Goal: Entertainment & Leisure: Consume media (video, audio)

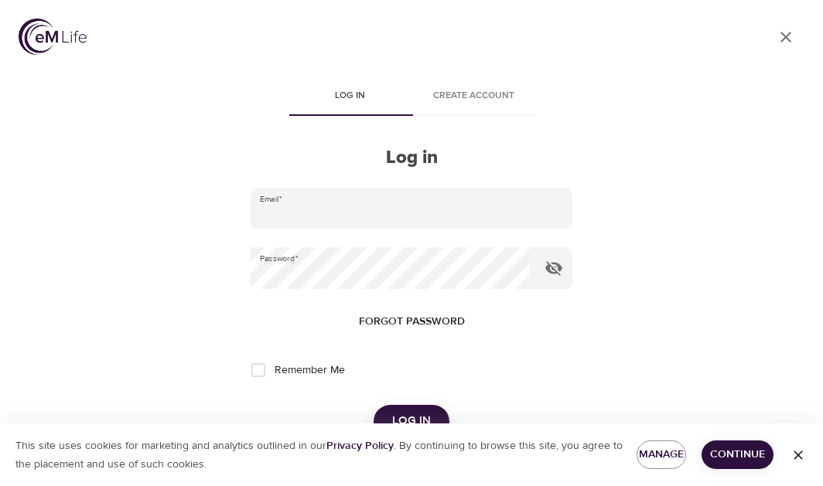
type input "[PERSON_NAME][EMAIL_ADDRESS][PERSON_NAME][DOMAIN_NAME]"
click at [405, 424] on div "This site uses cookies for marketing and analytics outlined in our Privacy Poli…" at bounding box center [411, 455] width 823 height 63
click at [405, 417] on span "Log in" at bounding box center [411, 421] width 39 height 20
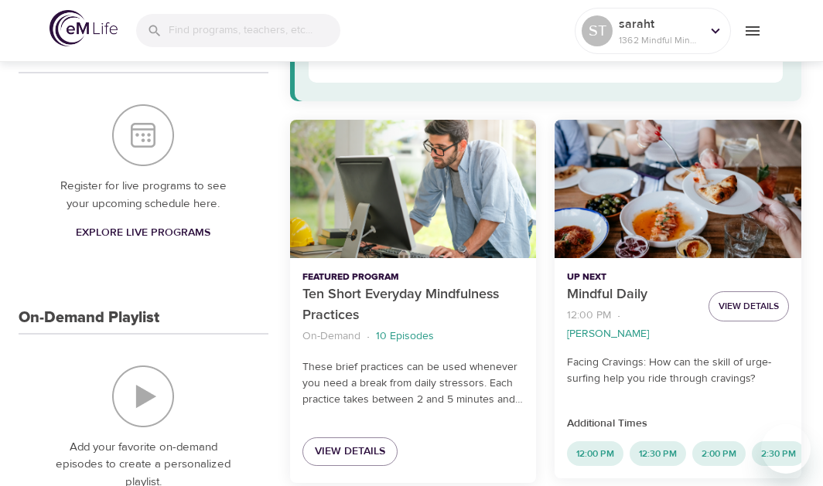
scroll to position [173, 0]
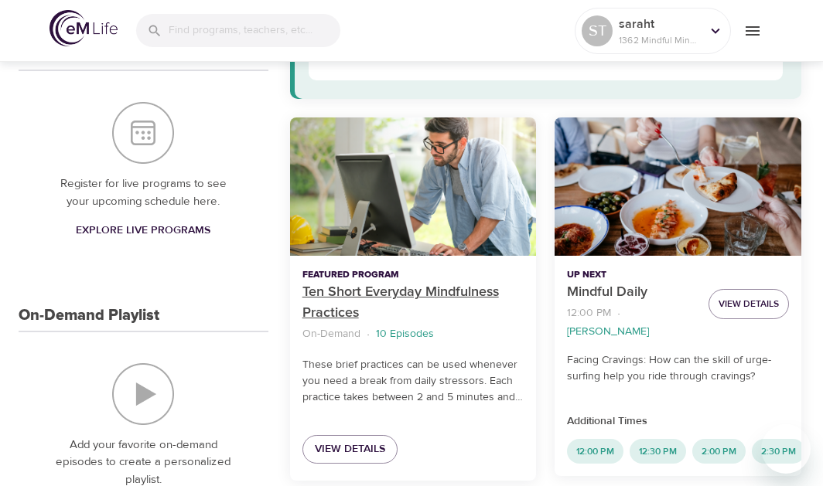
click at [401, 302] on p "Ten Short Everyday Mindfulness Practices" at bounding box center [413, 303] width 222 height 42
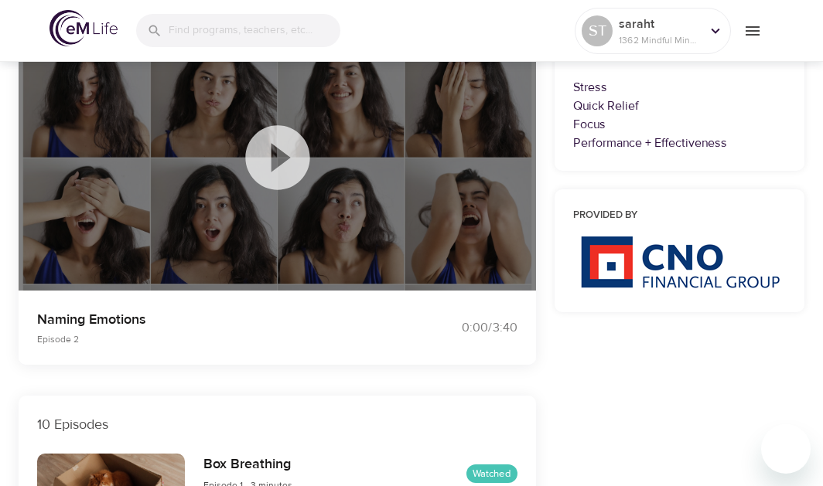
click at [267, 140] on icon at bounding box center [277, 157] width 64 height 64
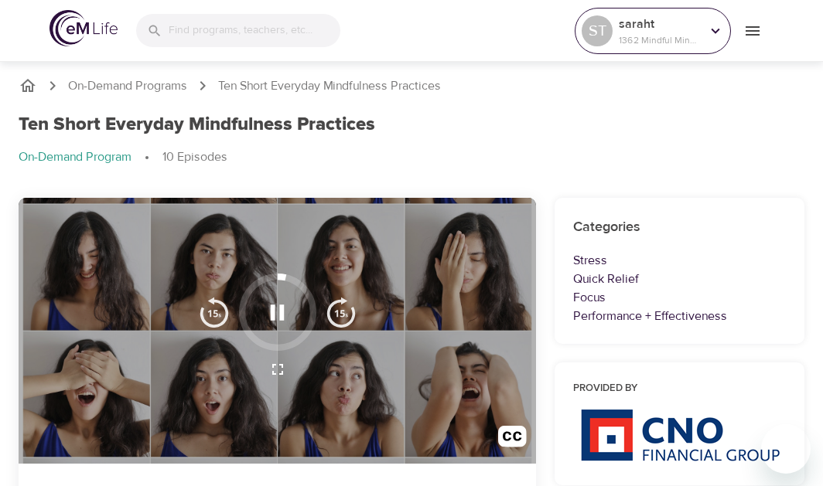
click at [636, 35] on p "1362 Mindful Minutes" at bounding box center [659, 40] width 82 height 14
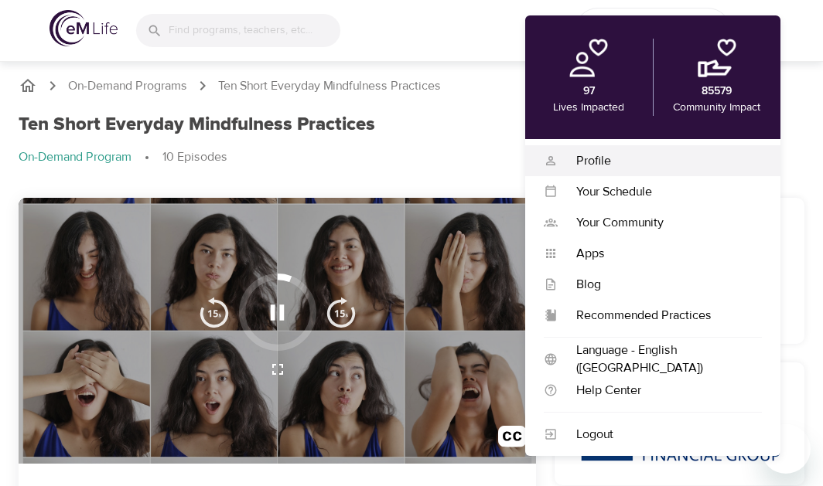
click at [611, 165] on div "Profile" at bounding box center [659, 161] width 204 height 18
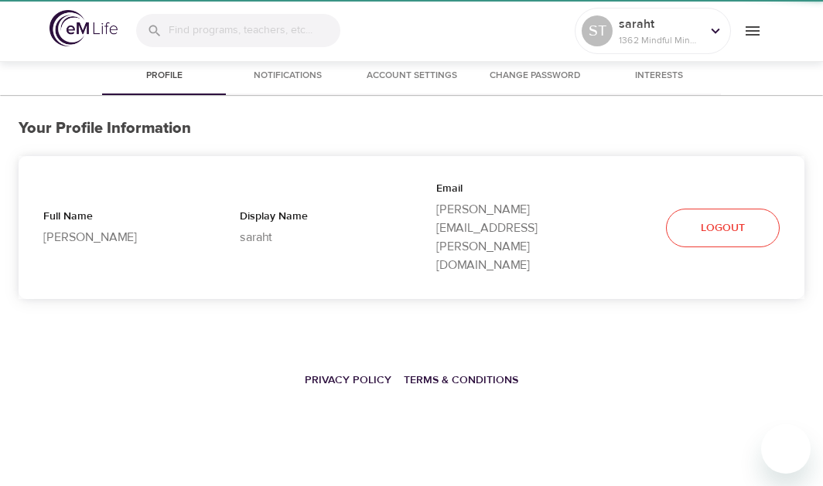
select select "10"
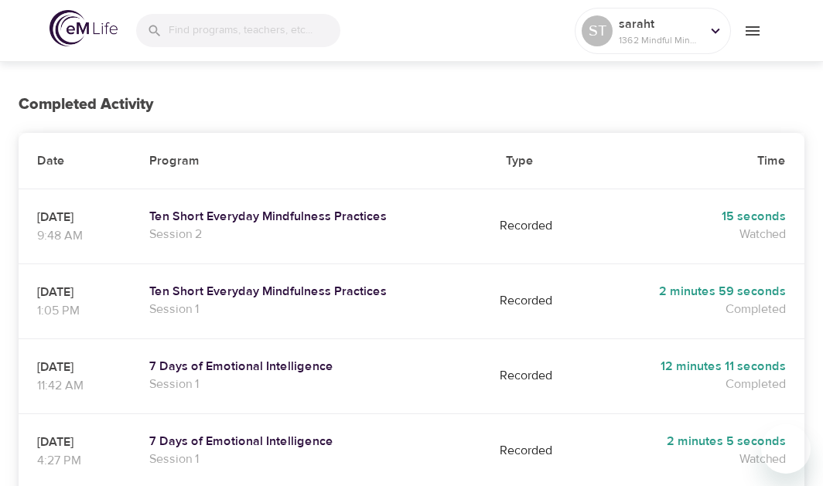
scroll to position [252, 0]
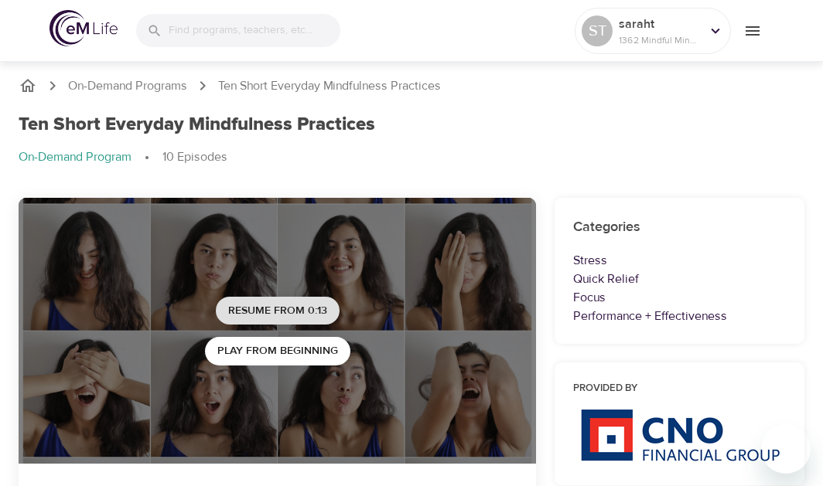
click at [227, 321] on button "Resume from 0:13" at bounding box center [278, 311] width 124 height 29
click at [309, 303] on span "Play Next Episode" at bounding box center [278, 311] width 104 height 19
